Goal: Task Accomplishment & Management: Manage account settings

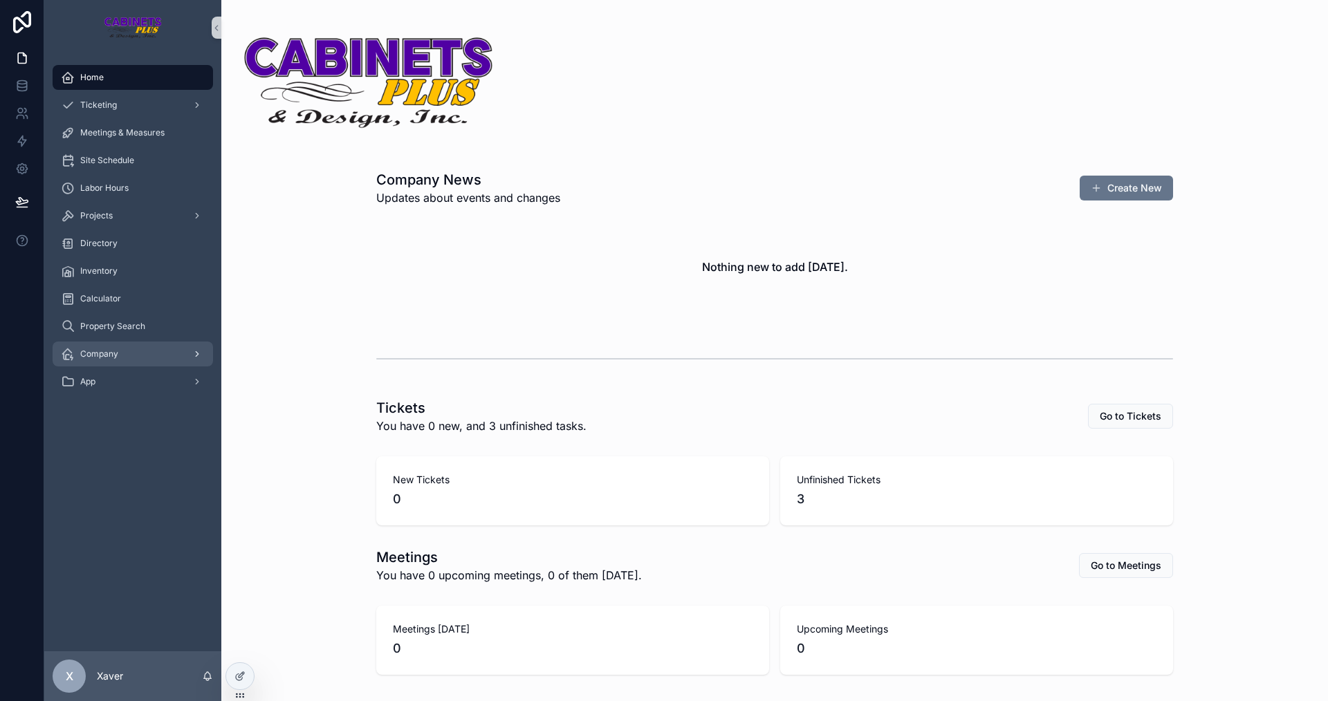
click at [124, 351] on div "Company" at bounding box center [133, 354] width 144 height 22
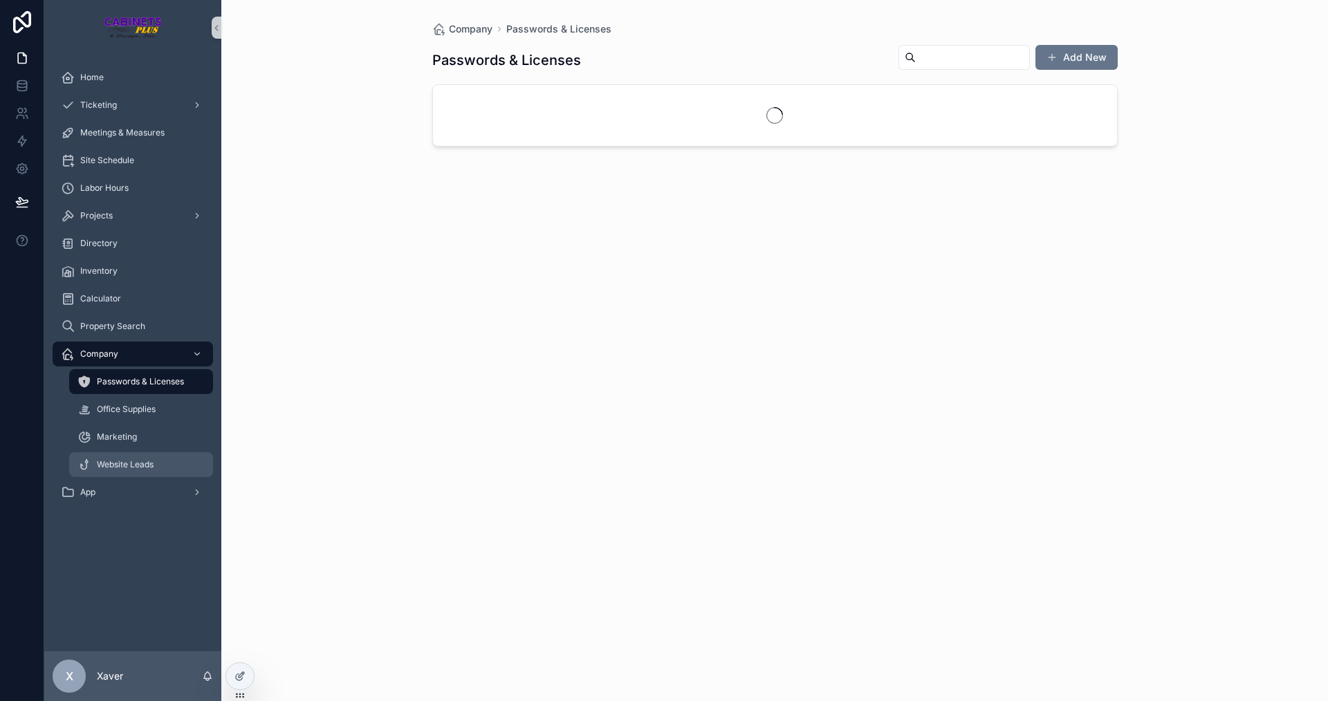
click at [144, 467] on span "Website Leads" at bounding box center [125, 464] width 57 height 11
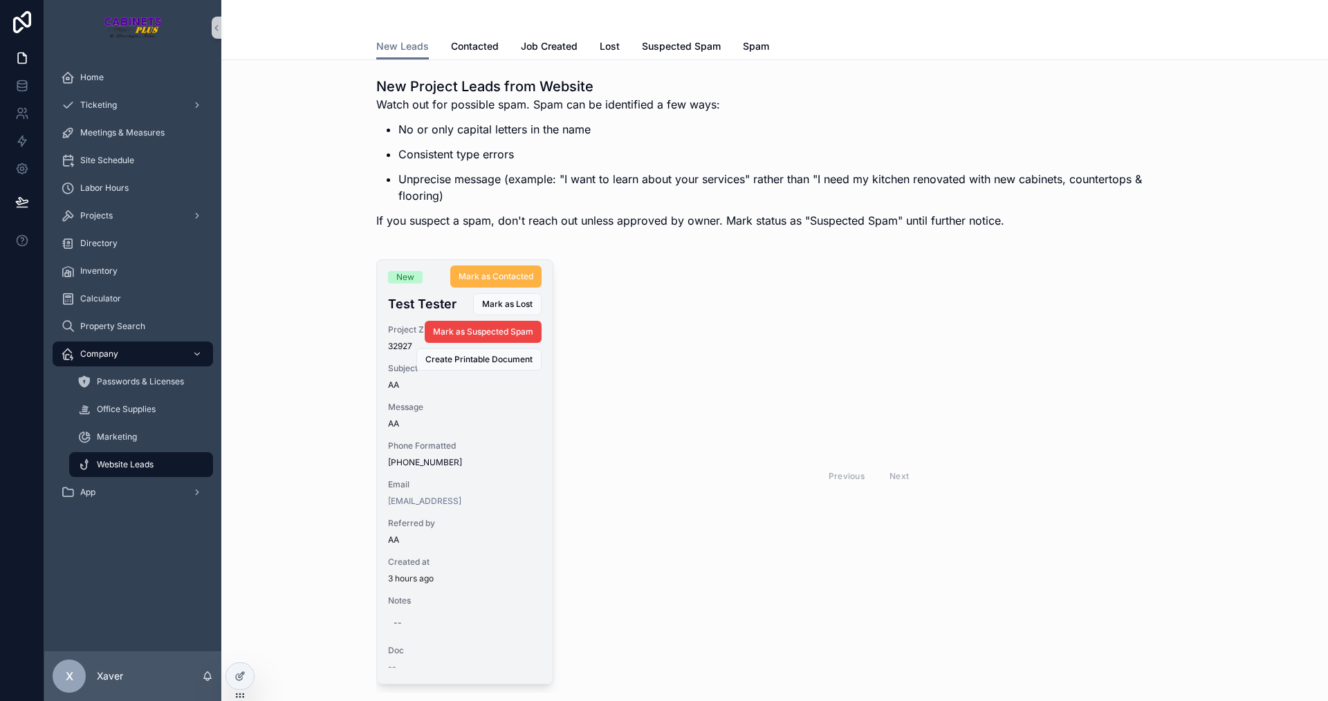
click at [486, 282] on span "Mark as Contacted" at bounding box center [496, 276] width 75 height 11
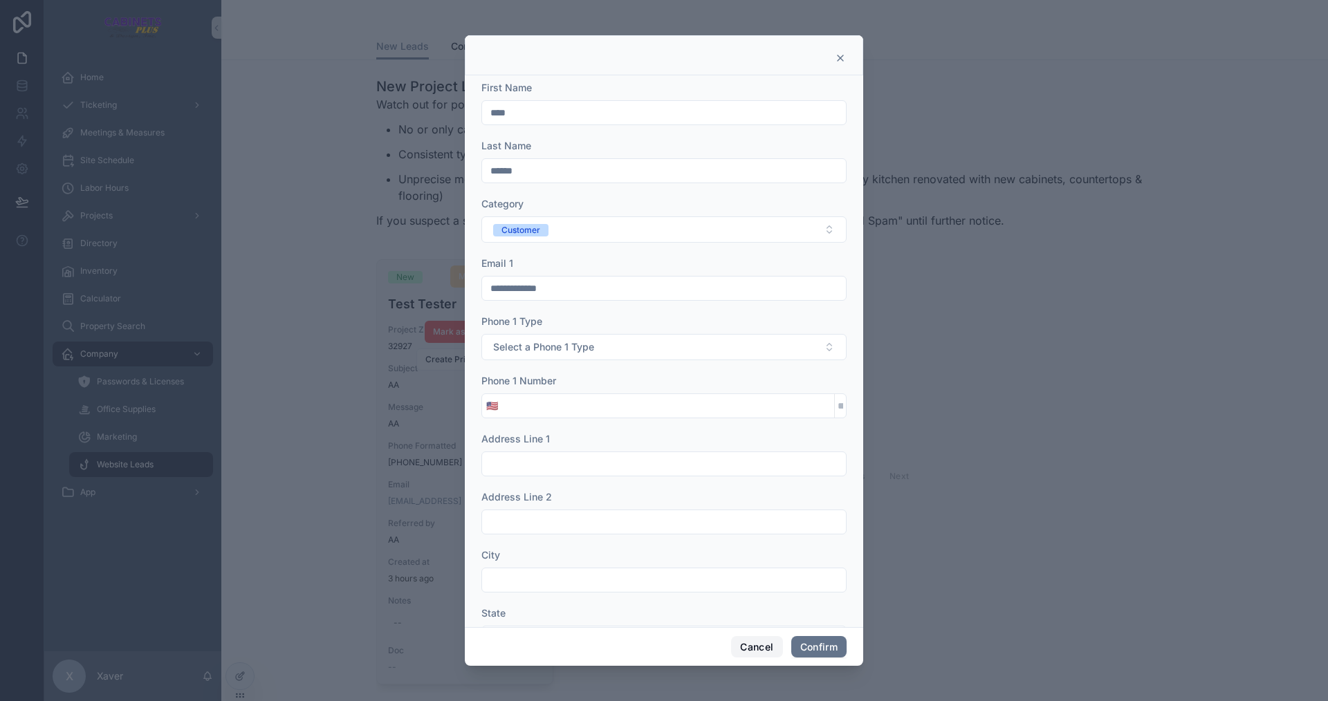
click at [746, 653] on button "Cancel" at bounding box center [756, 647] width 51 height 22
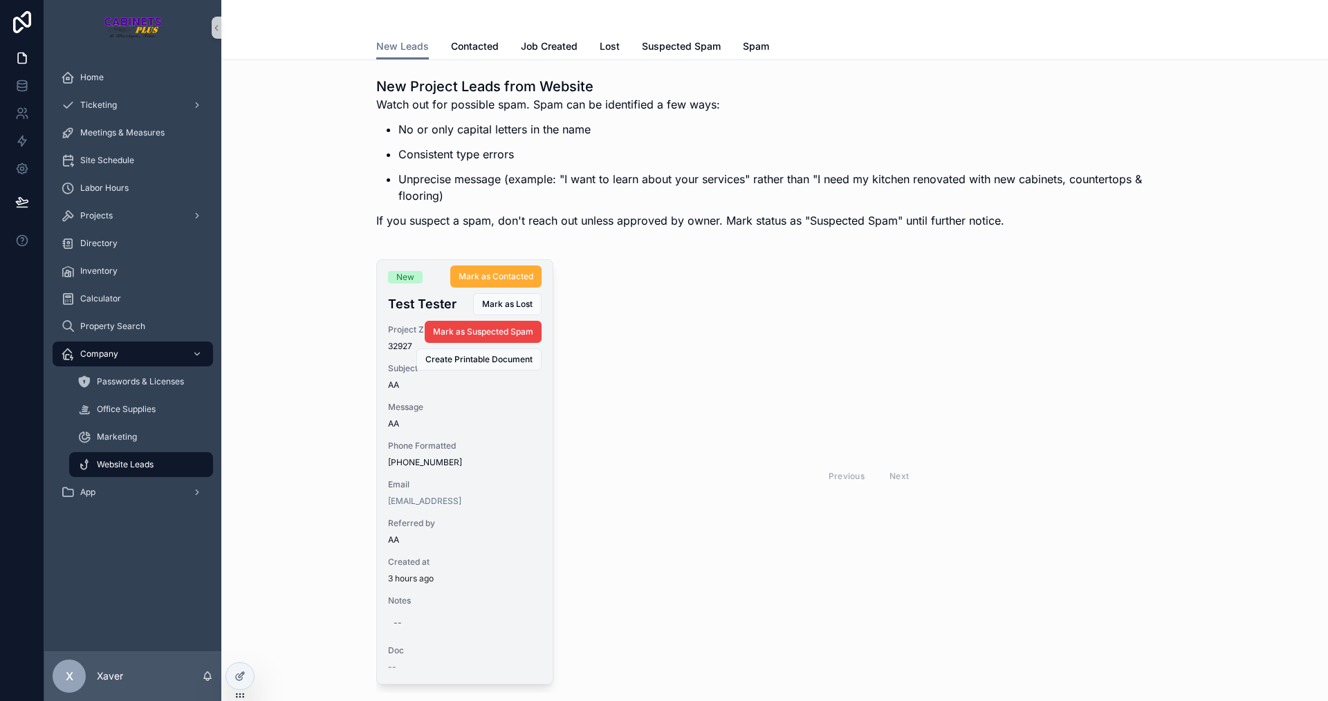
click at [672, 542] on div "Previous Next" at bounding box center [869, 476] width 609 height 434
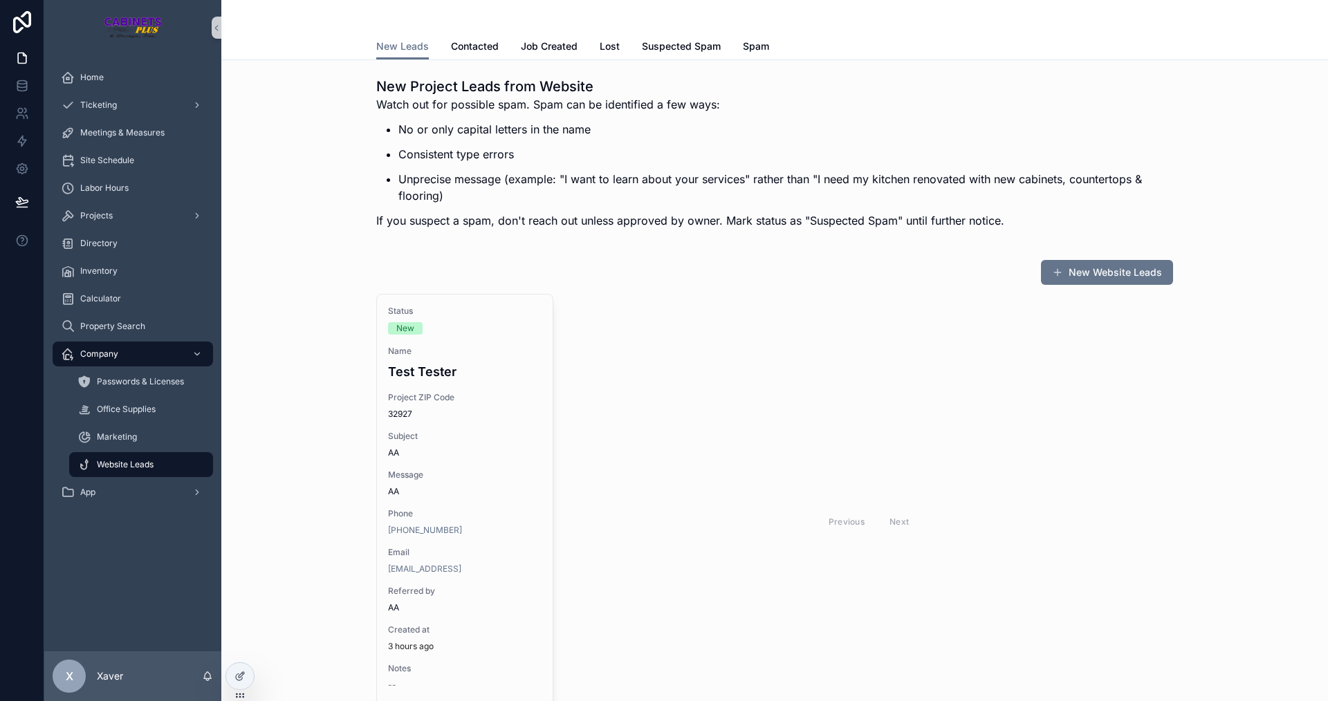
click at [0, 0] on span "Mark as Contacted" at bounding box center [0, 0] width 0 height 0
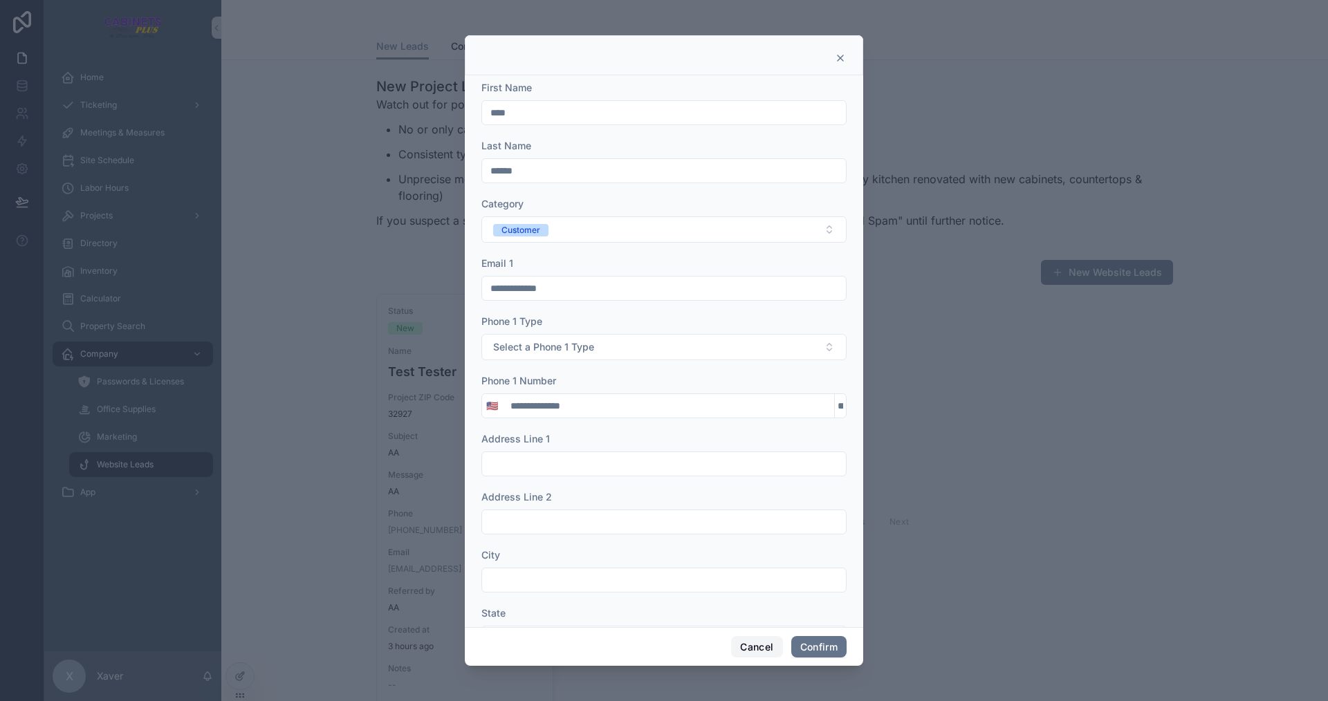
click at [747, 641] on button "Cancel" at bounding box center [756, 647] width 51 height 22
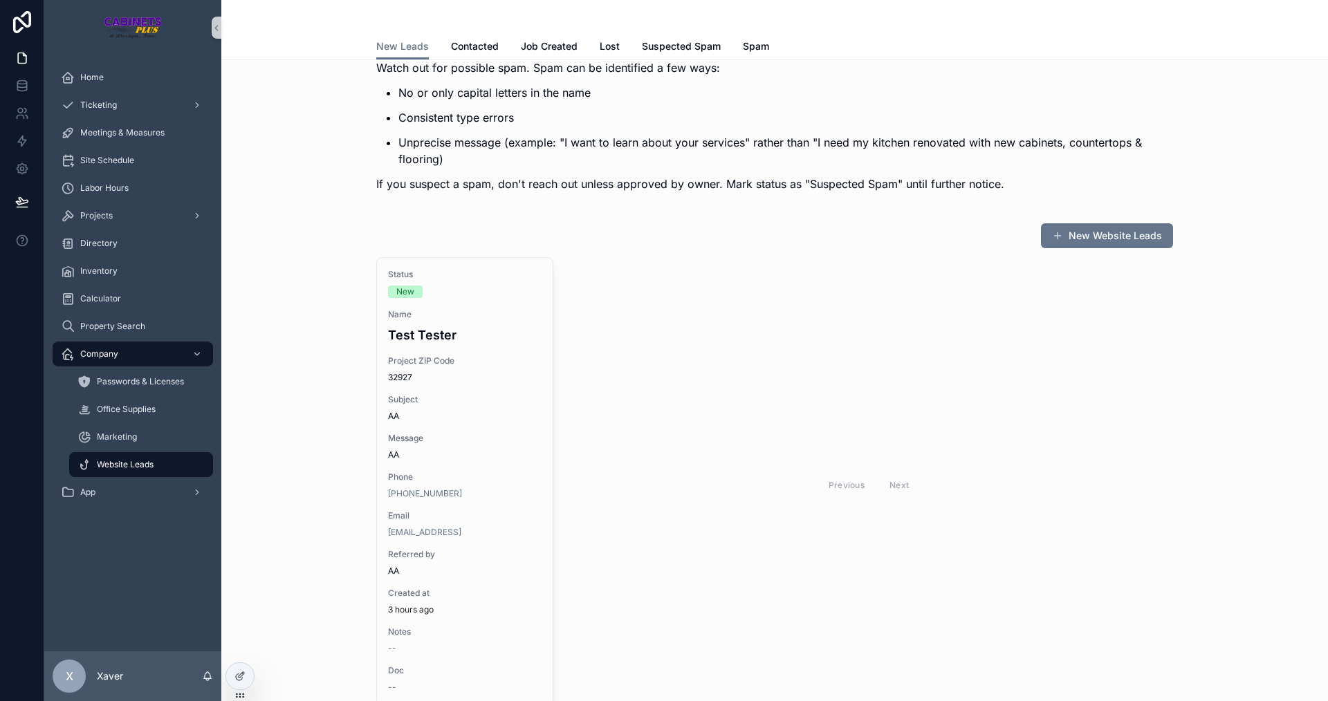
scroll to position [138, 0]
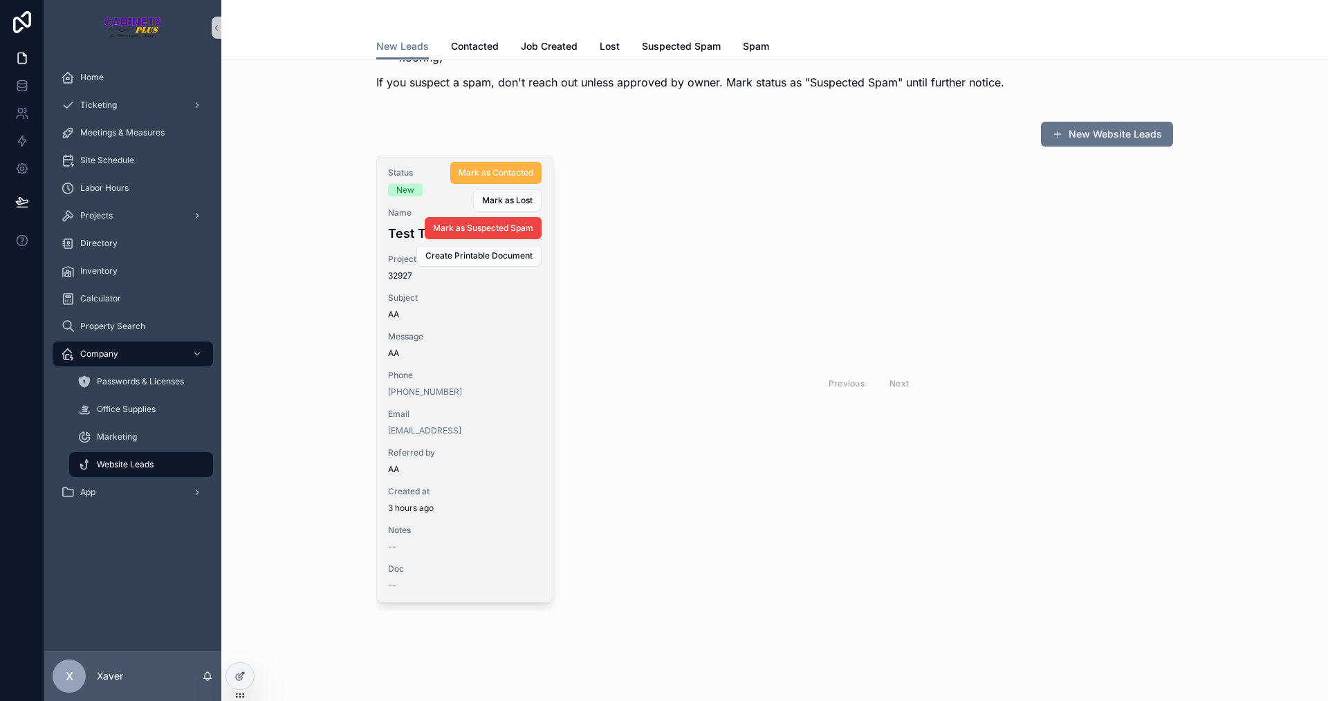
click at [462, 172] on span "Mark as Contacted" at bounding box center [496, 172] width 75 height 11
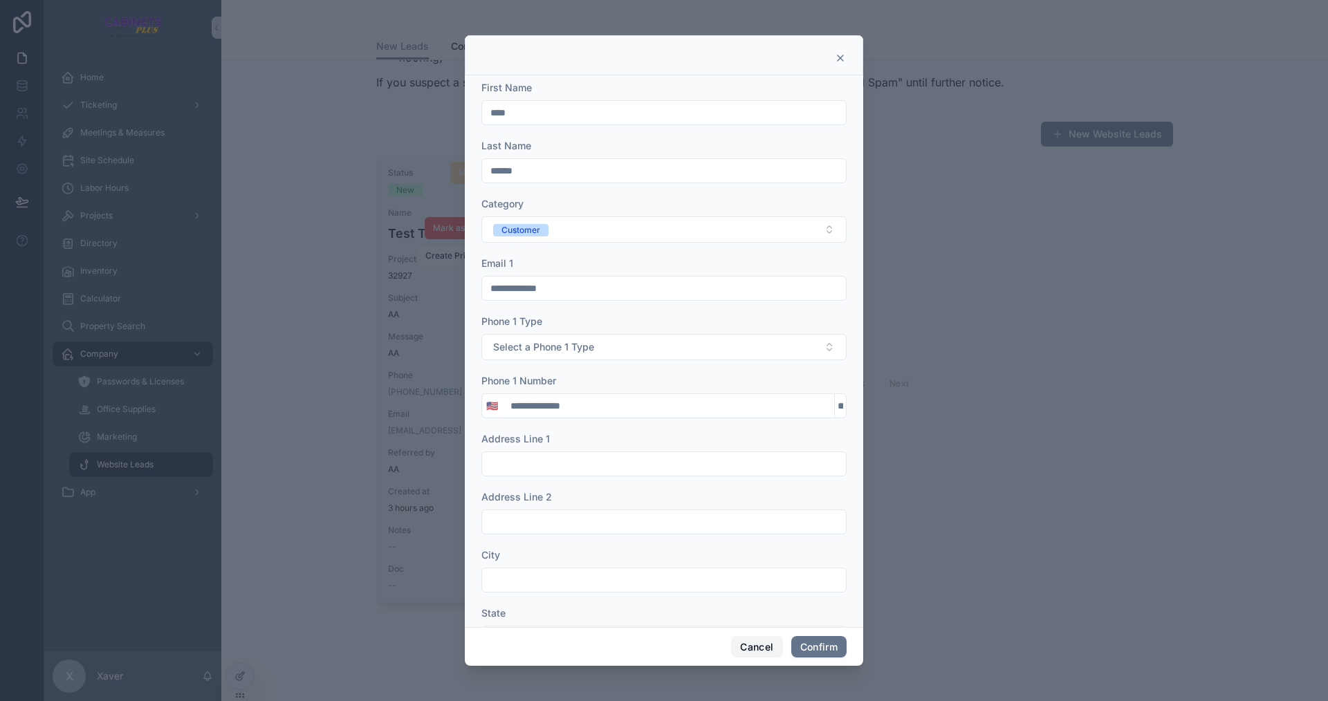
click at [741, 643] on button "Cancel" at bounding box center [756, 647] width 51 height 22
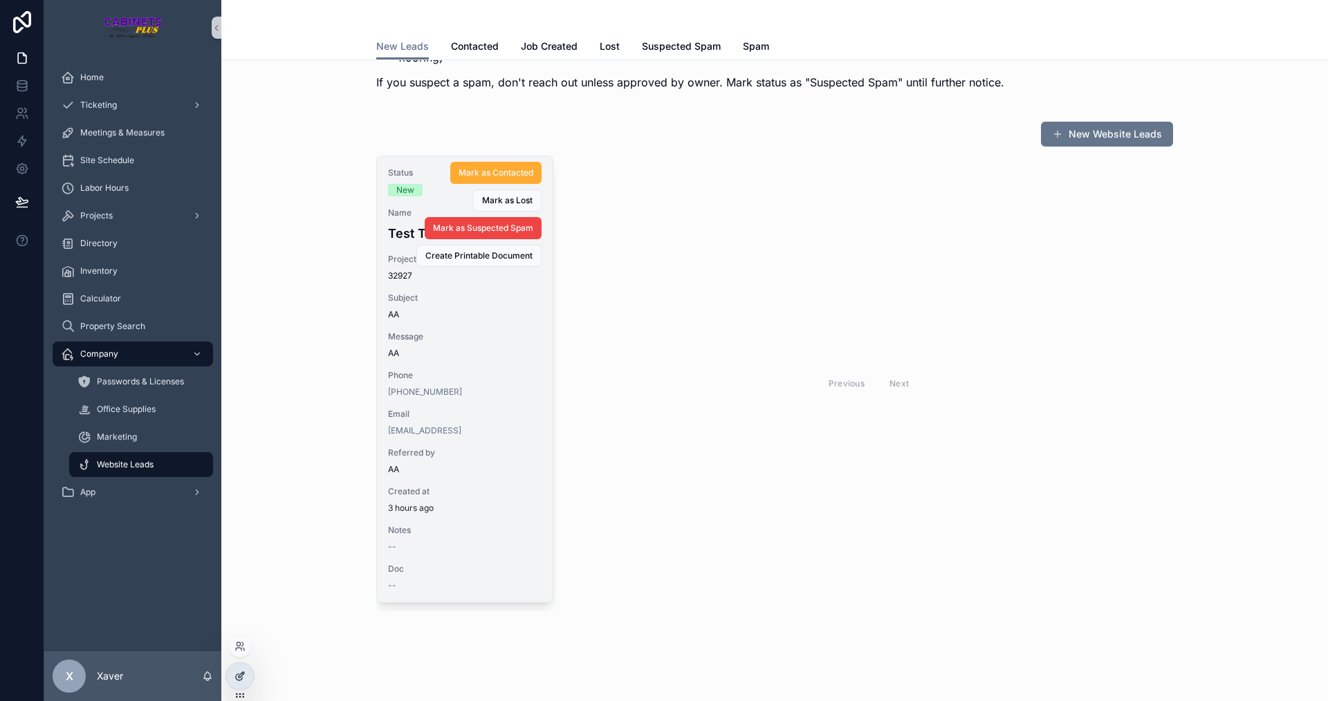
click at [235, 675] on icon at bounding box center [240, 676] width 11 height 11
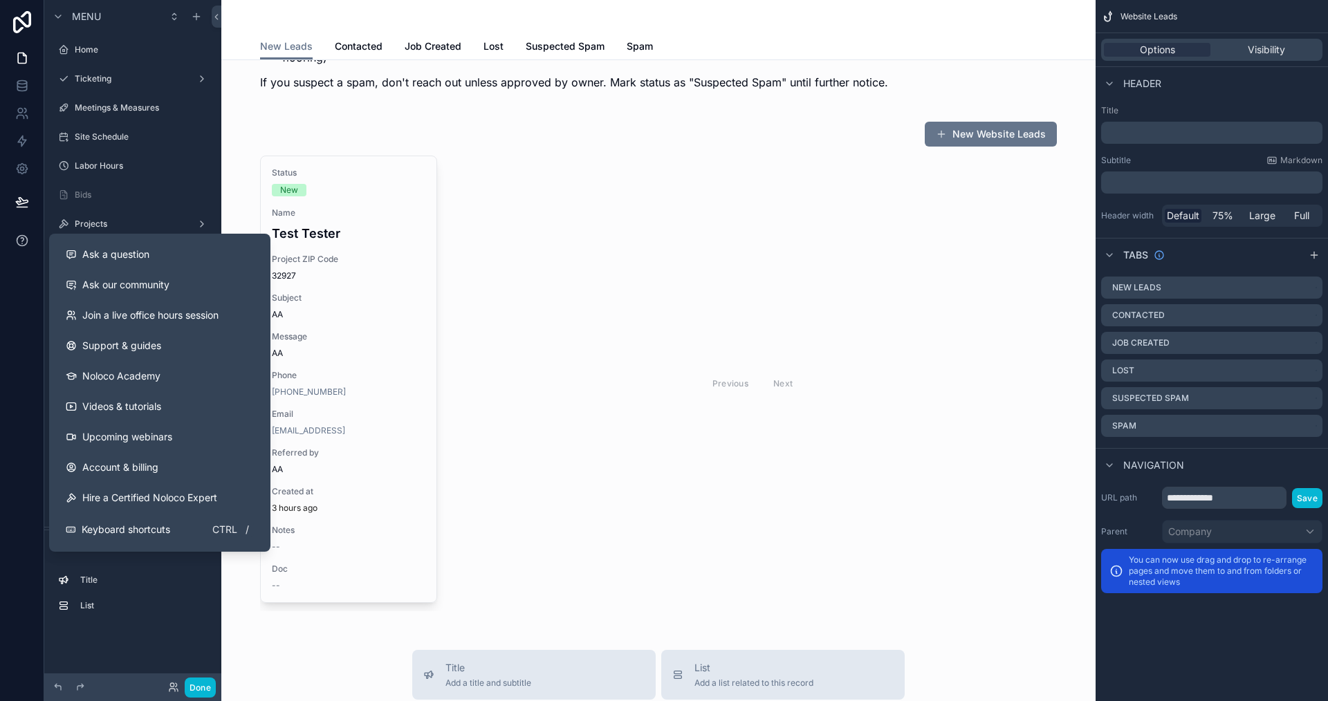
click at [21, 248] on button at bounding box center [22, 240] width 44 height 39
click at [102, 257] on span "Ask a question" at bounding box center [115, 255] width 67 height 14
